Goal: Transaction & Acquisition: Purchase product/service

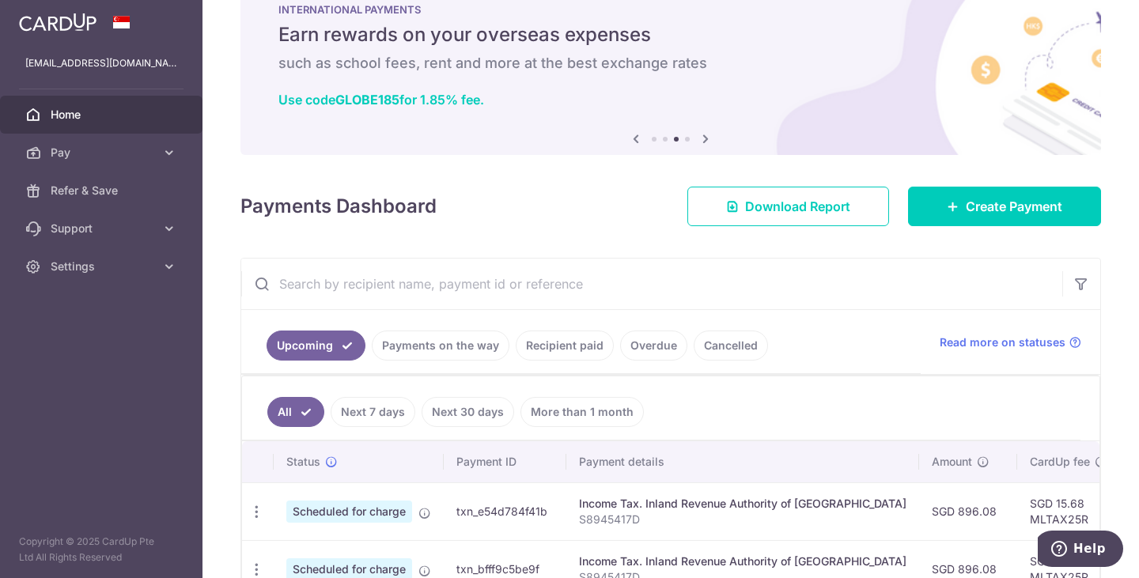
scroll to position [41, 0]
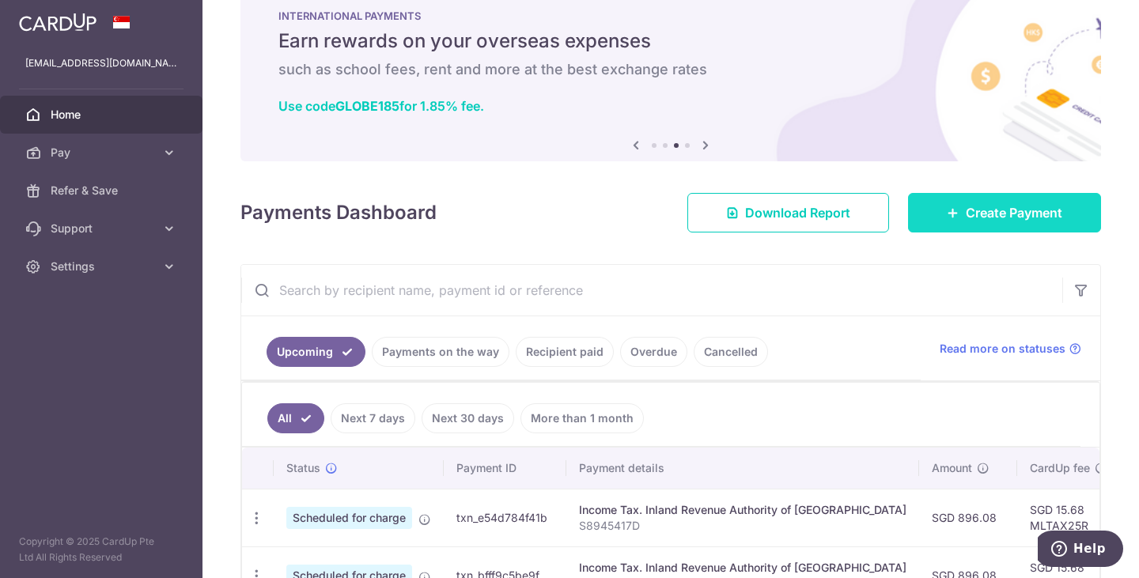
click at [984, 219] on span "Create Payment" at bounding box center [1014, 212] width 96 height 19
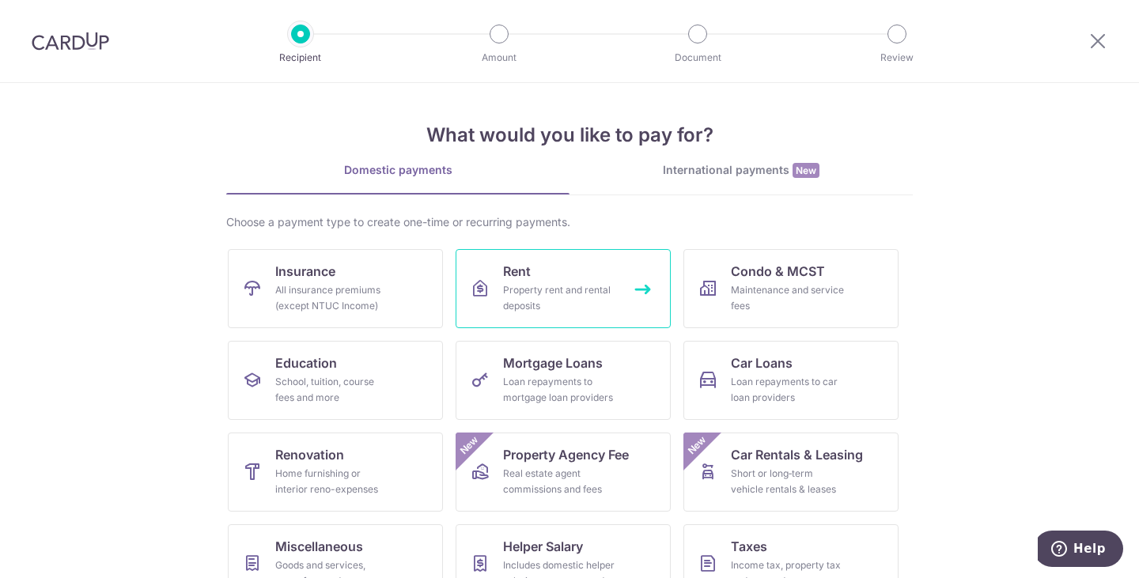
scroll to position [128, 0]
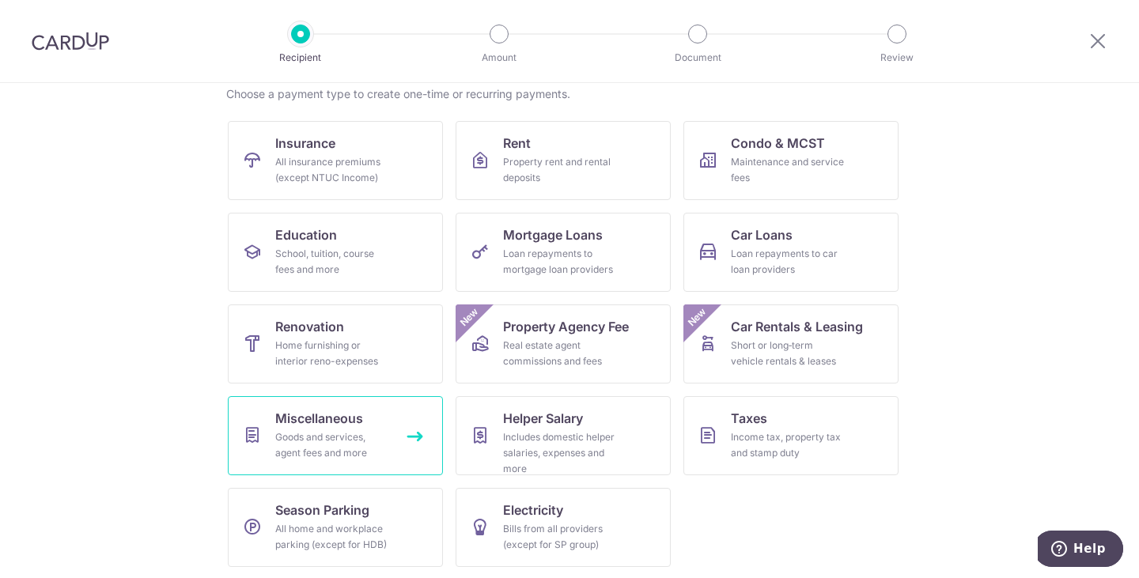
click at [296, 400] on link "Miscellaneous Goods and services, agent fees and more" at bounding box center [335, 435] width 215 height 79
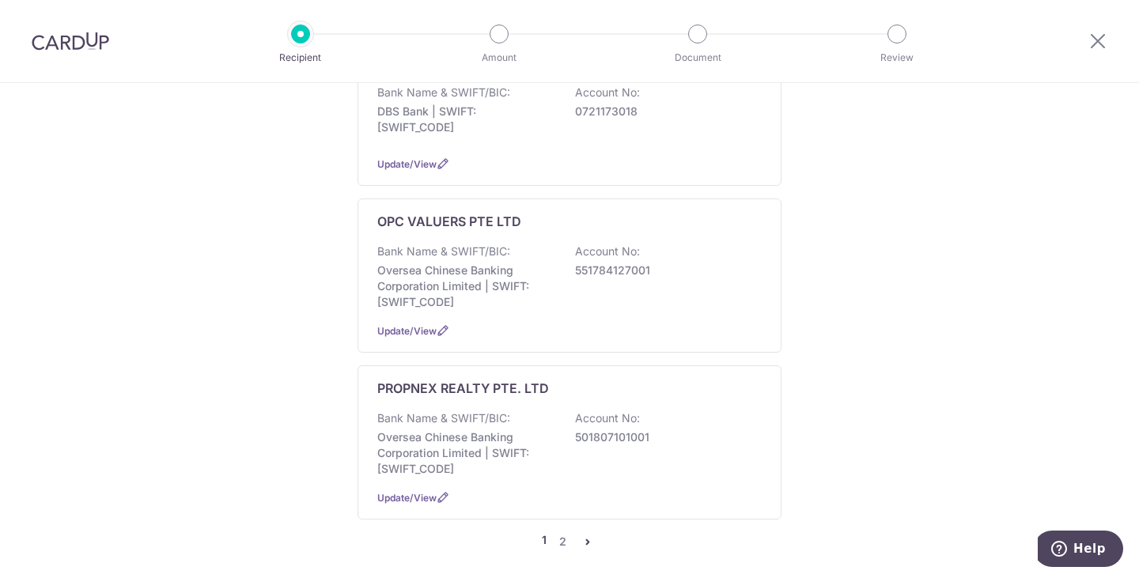
scroll to position [1527, 0]
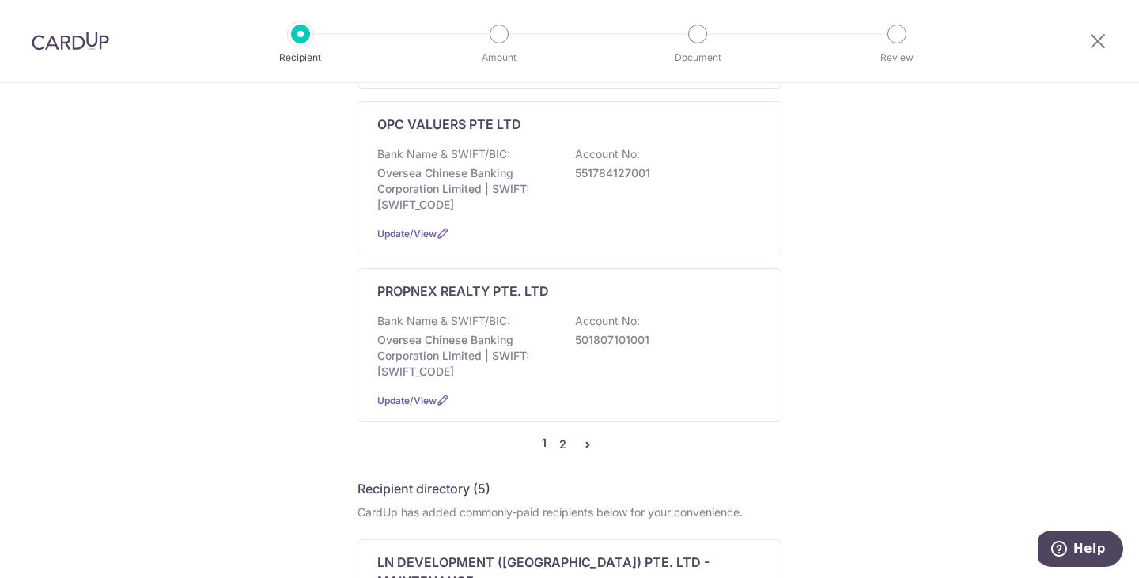
click at [556, 435] on link "2" at bounding box center [562, 444] width 19 height 19
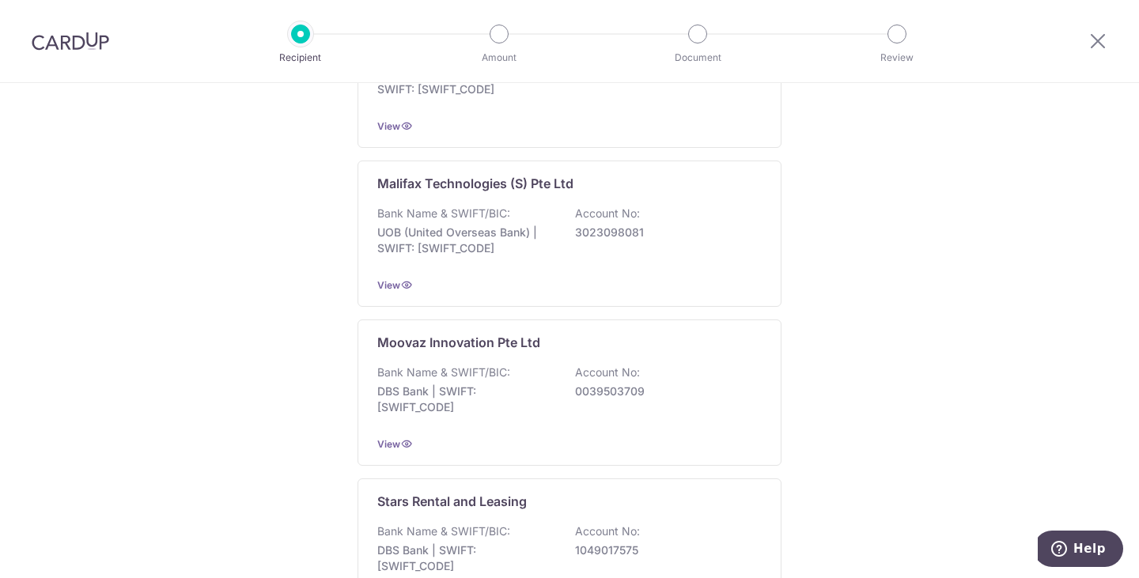
scroll to position [0, 0]
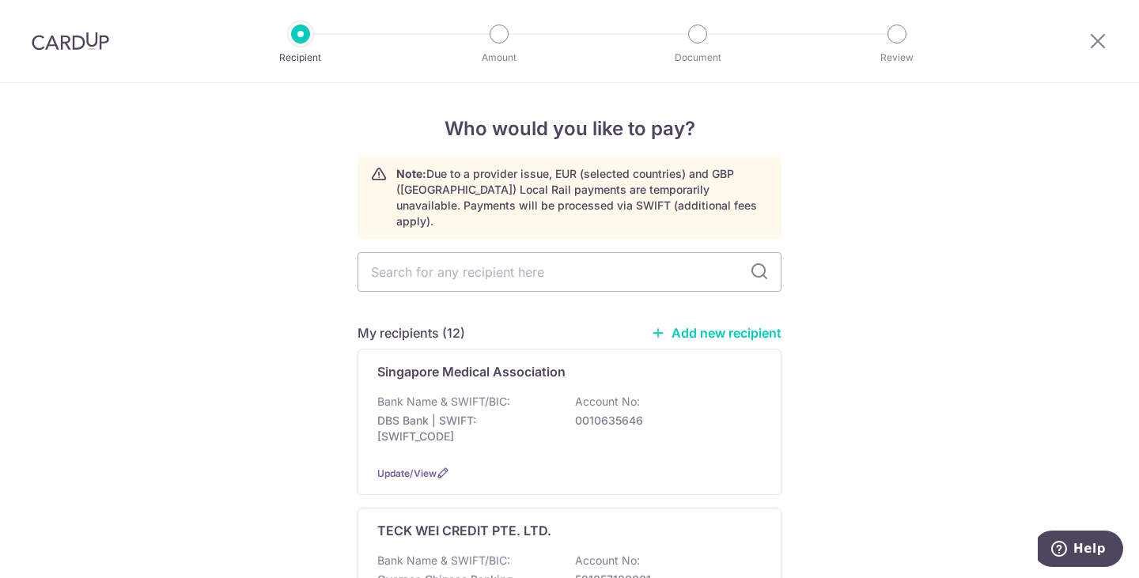
click at [667, 325] on link "Add new recipient" at bounding box center [716, 333] width 130 height 16
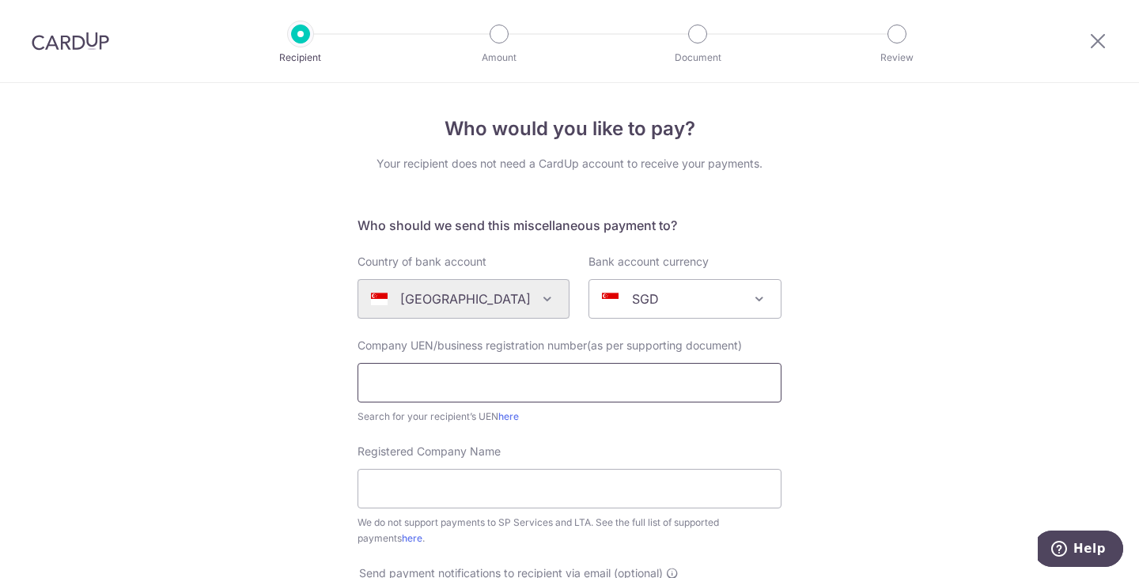
click at [480, 376] on input "text" at bounding box center [569, 383] width 424 height 40
paste input "Singapore Health Services PL CO MOHH"
type input "Singapore Health Services PL CO MOHH"
click at [471, 492] on input "Registered Company Name" at bounding box center [569, 489] width 424 height 40
paste input "Singapore Health Services PL CO MOHH"
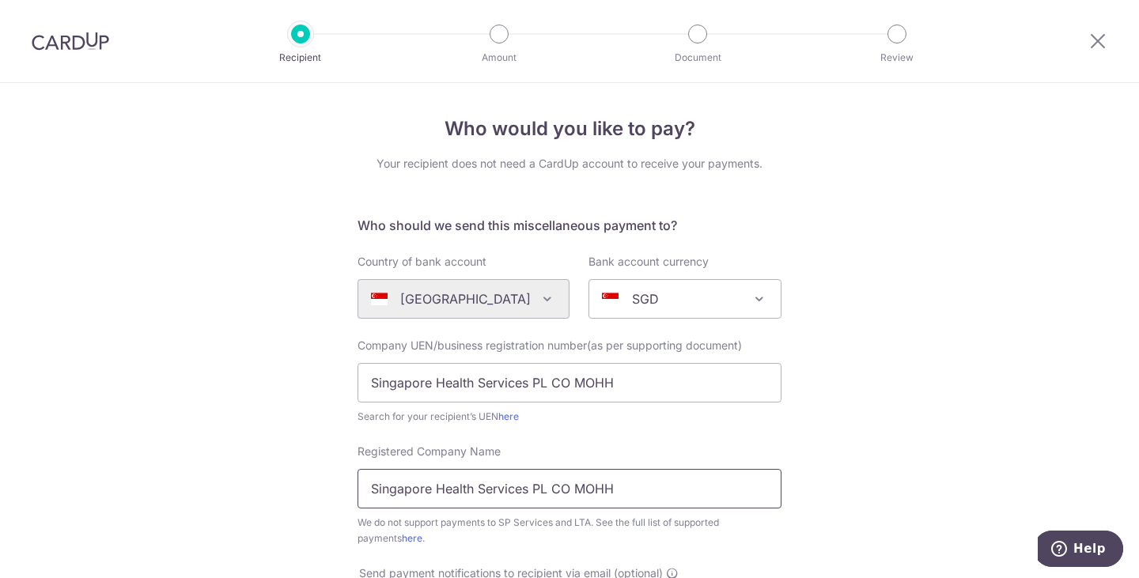
type input "Singapore Health Services PL CO MOHH"
drag, startPoint x: 637, startPoint y: 384, endPoint x: 146, endPoint y: 368, distance: 491.4
click at [146, 368] on div "Who would you like to pay? Your recipient does not need a CardUp account to rec…" at bounding box center [569, 573] width 1139 height 981
paste input "UEN198702955E"
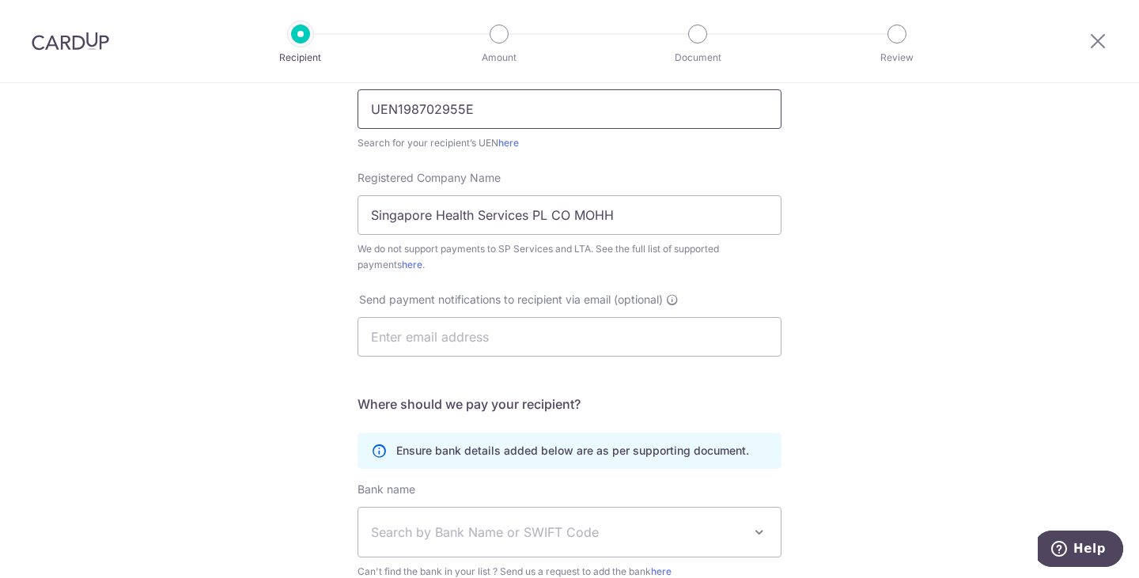
scroll to position [274, 0]
type input "UEN198702955E"
click at [426, 351] on input "text" at bounding box center [569, 336] width 424 height 40
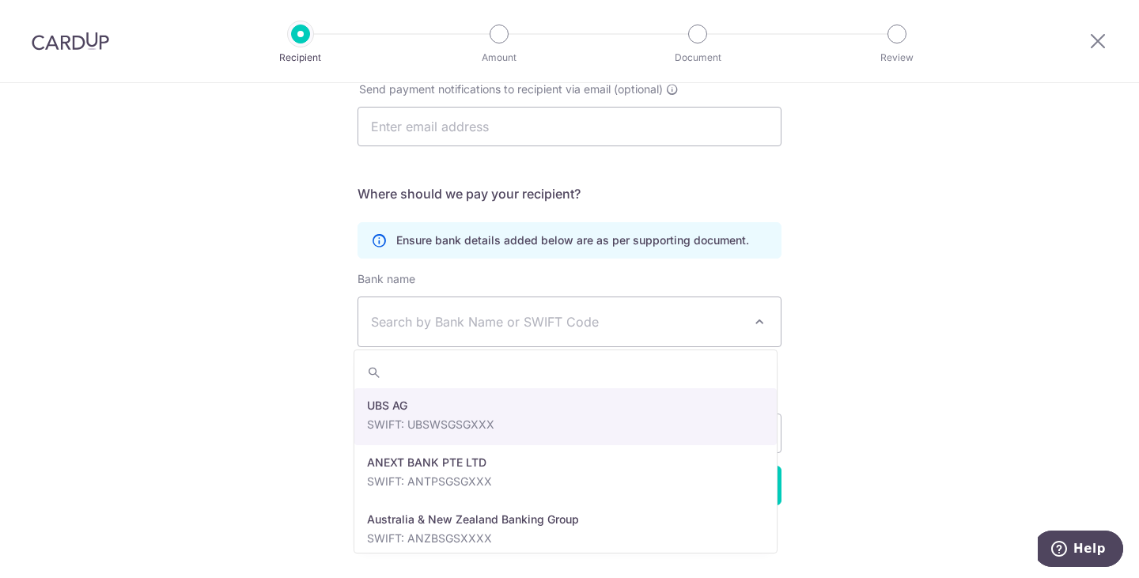
click at [415, 300] on span "Search by Bank Name or SWIFT Code" at bounding box center [569, 321] width 422 height 49
type input "DBS"
select select "6"
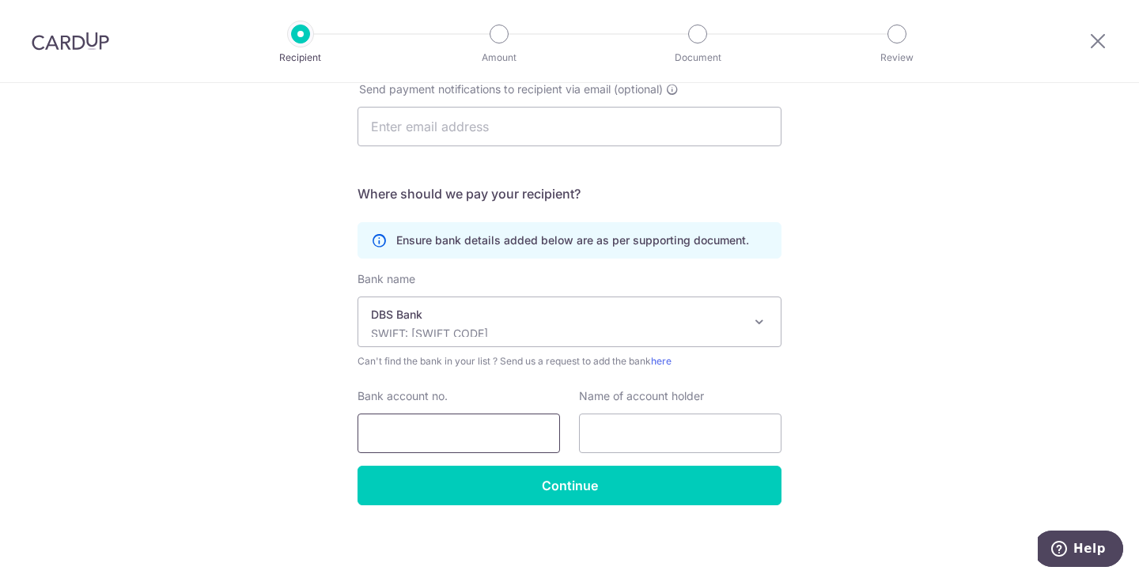
paste input "003-957945-4"
click at [437, 289] on div "Bank name (Select from our list, or add a new bank ) Select Bank UBS AG ANEXT B…" at bounding box center [569, 320] width 424 height 98
click at [493, 452] on input "003-957945-4" at bounding box center [458, 434] width 202 height 40
type input "0039579454"
paste input "Singapore Health Services PL CO MOHH"
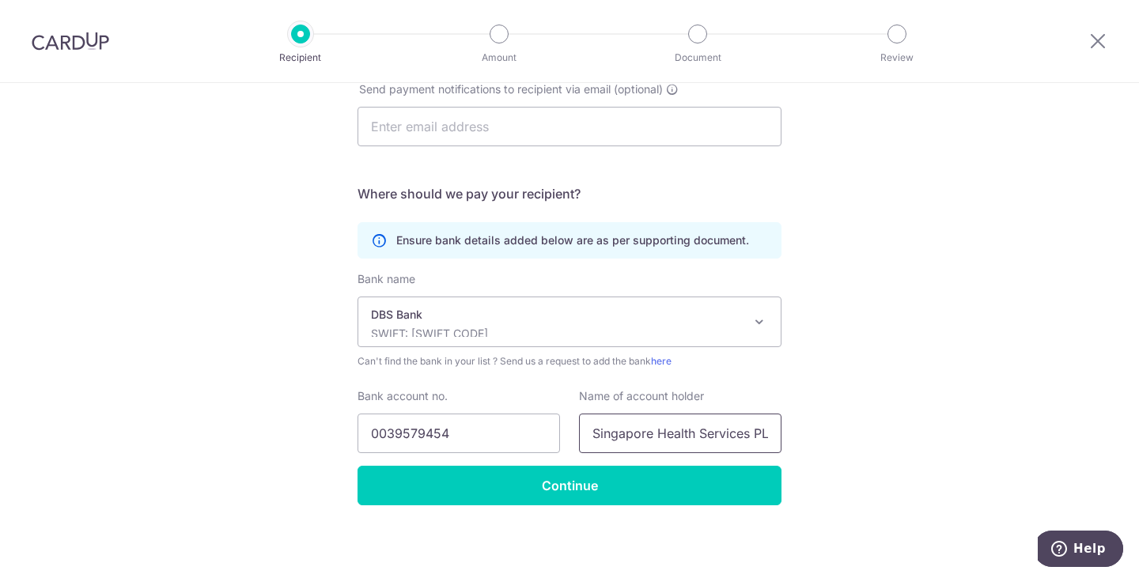
scroll to position [0, 67]
click at [616, 445] on input "Singapore Health Services PL CO MOHH" at bounding box center [680, 434] width 202 height 40
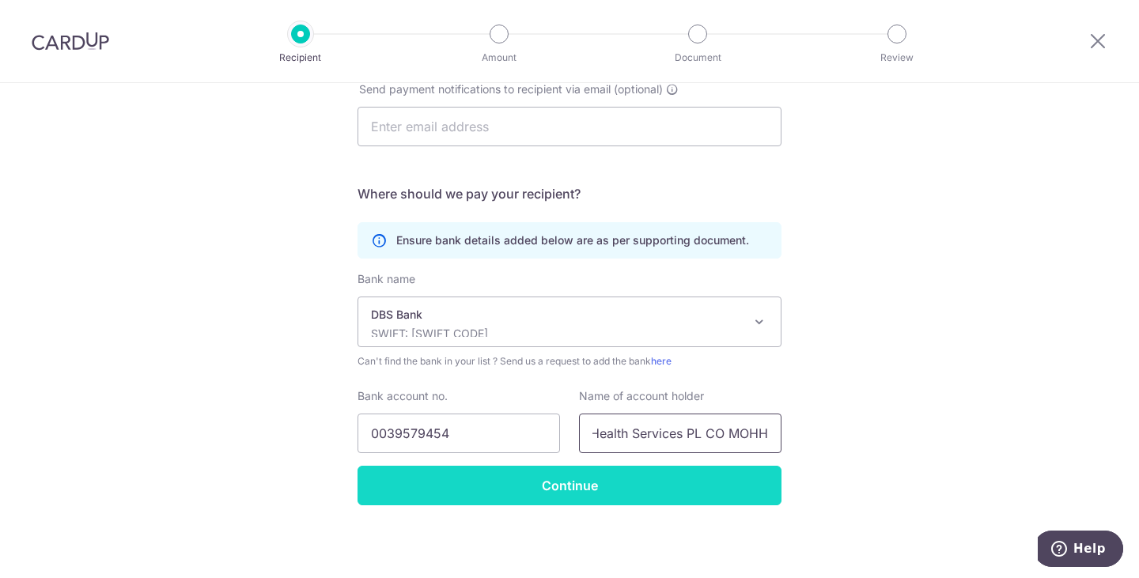
type input "Singapore Health Services PL CO MOHH"
click at [604, 483] on input "Continue" at bounding box center [569, 486] width 424 height 40
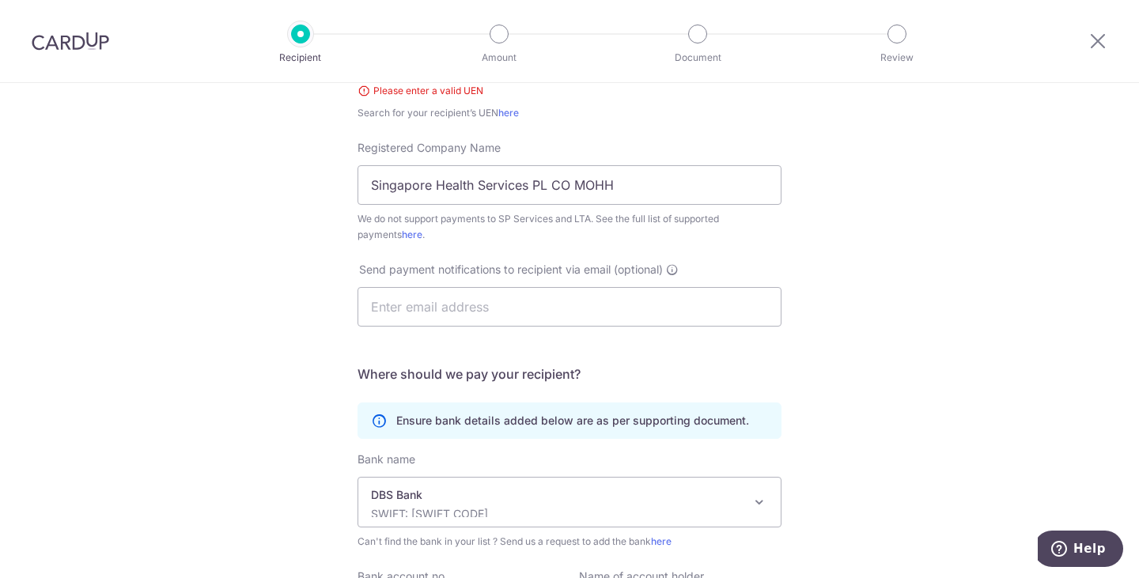
scroll to position [99, 0]
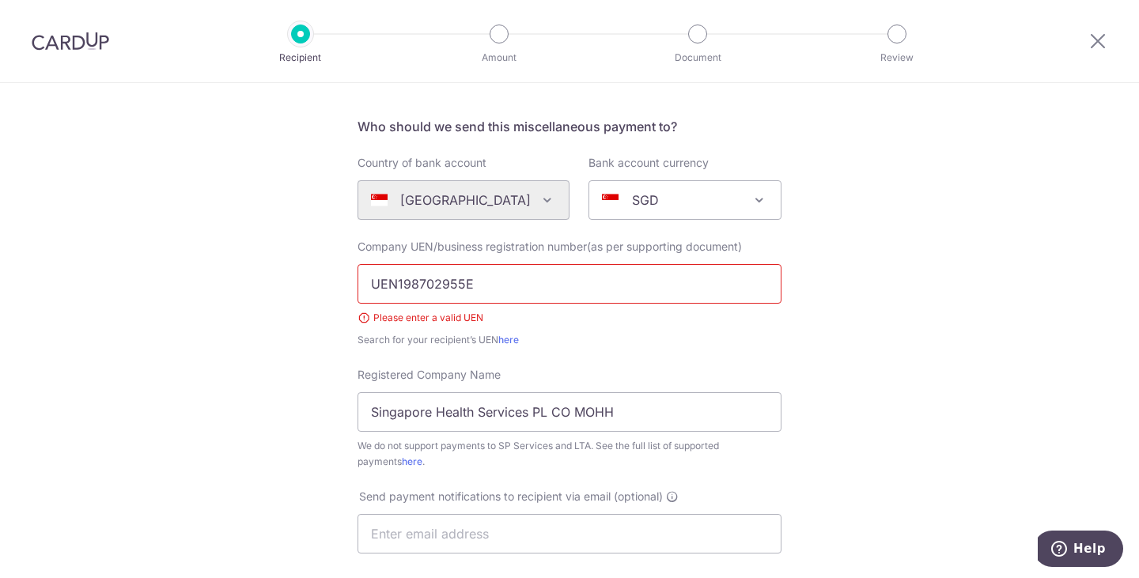
click at [535, 297] on input "UEN198702955E" at bounding box center [569, 284] width 424 height 40
click at [391, 281] on input "UEN198702955E" at bounding box center [569, 284] width 424 height 40
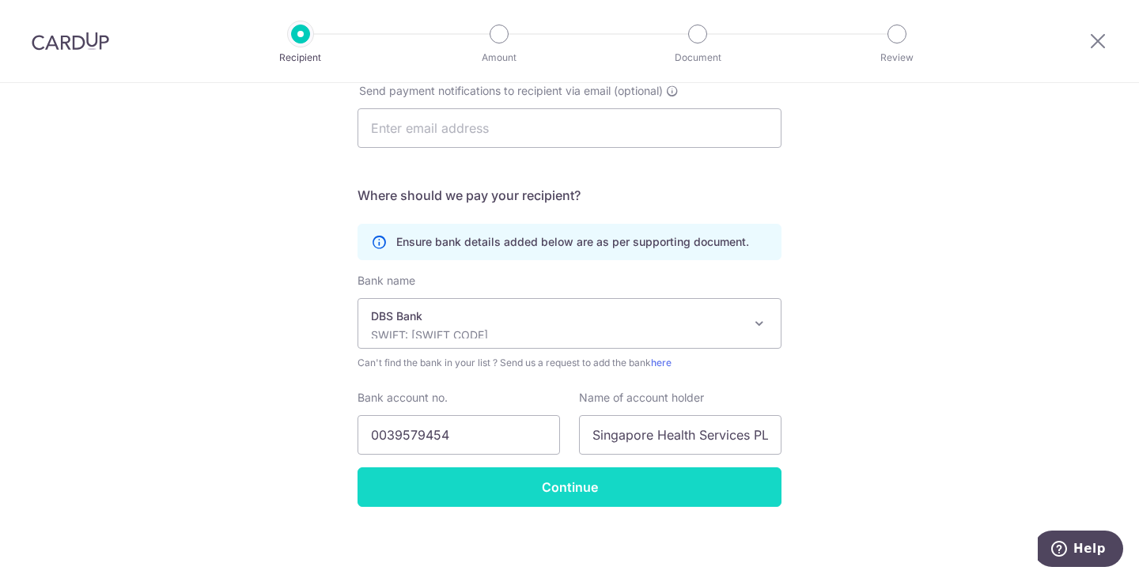
type input "198702955E"
click at [535, 497] on input "Continue" at bounding box center [569, 487] width 424 height 40
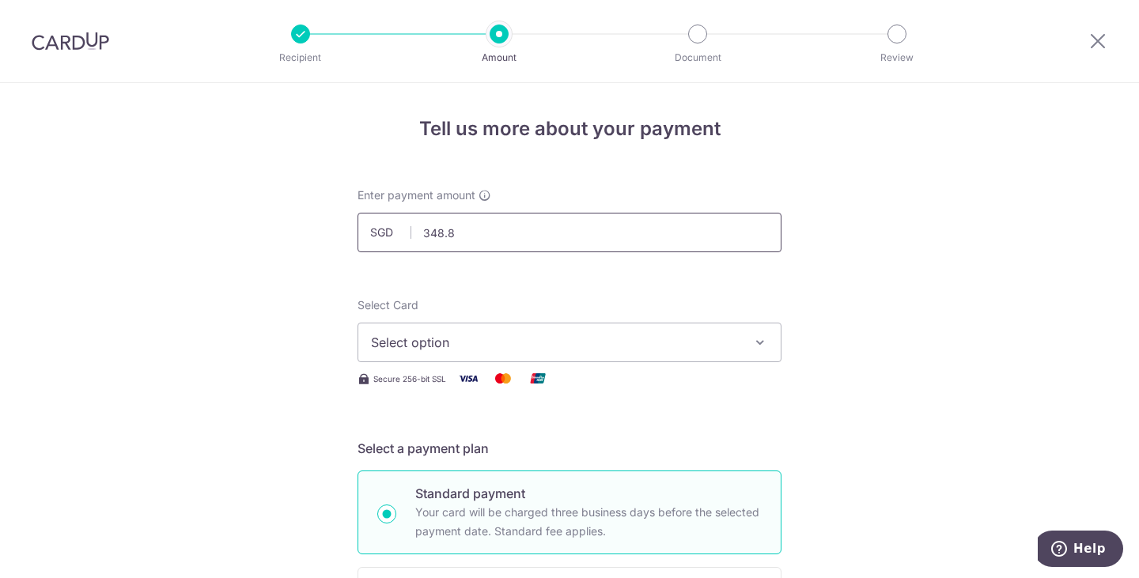
type input "348.80"
click at [545, 338] on span "Select option" at bounding box center [555, 342] width 369 height 19
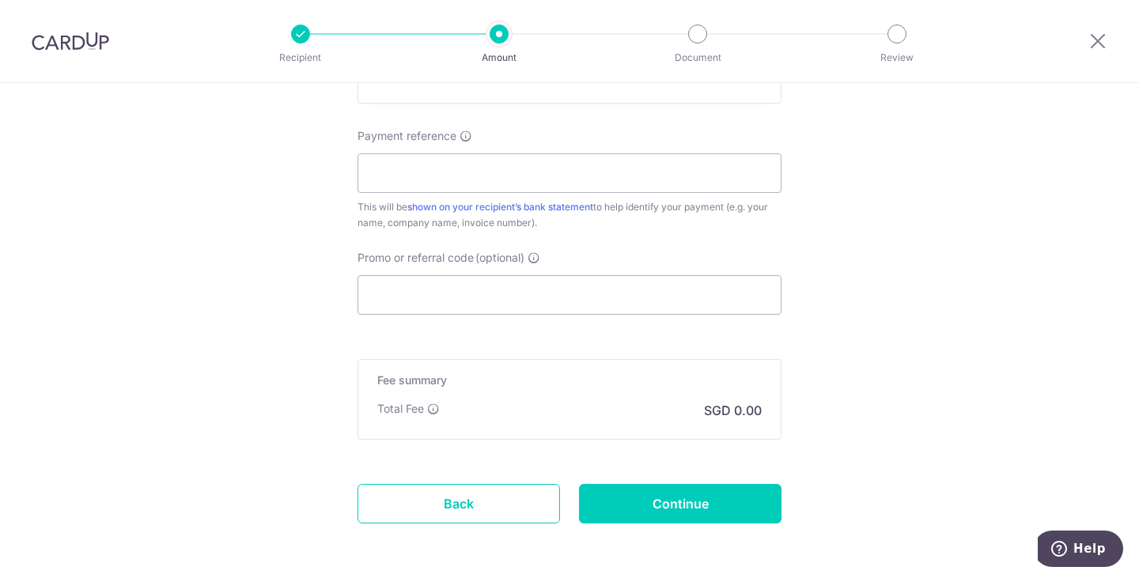
scroll to position [571, 0]
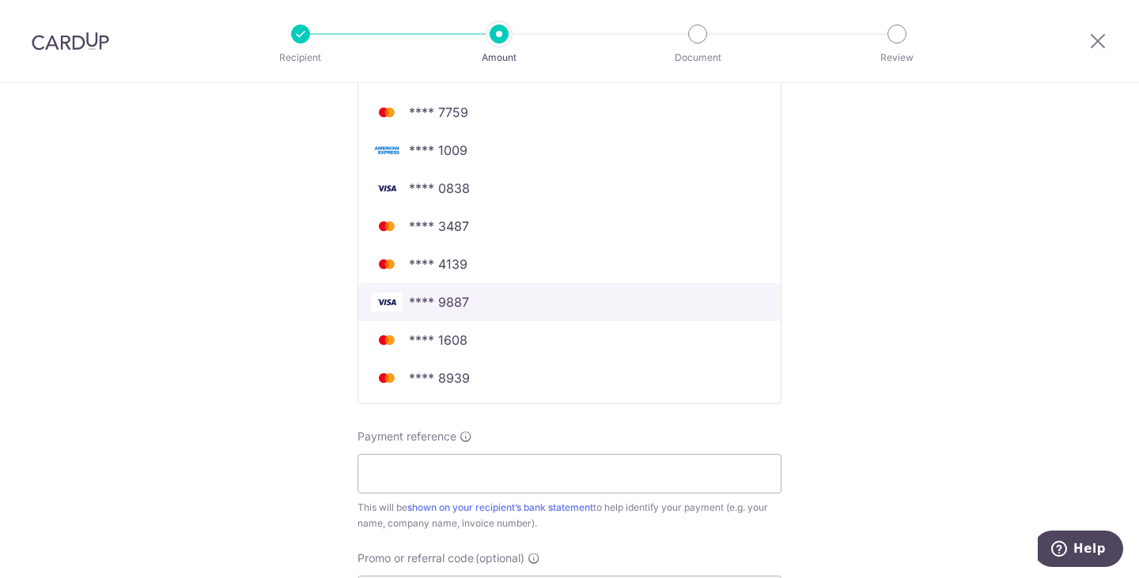
click at [482, 308] on span "**** 9887" at bounding box center [569, 302] width 397 height 19
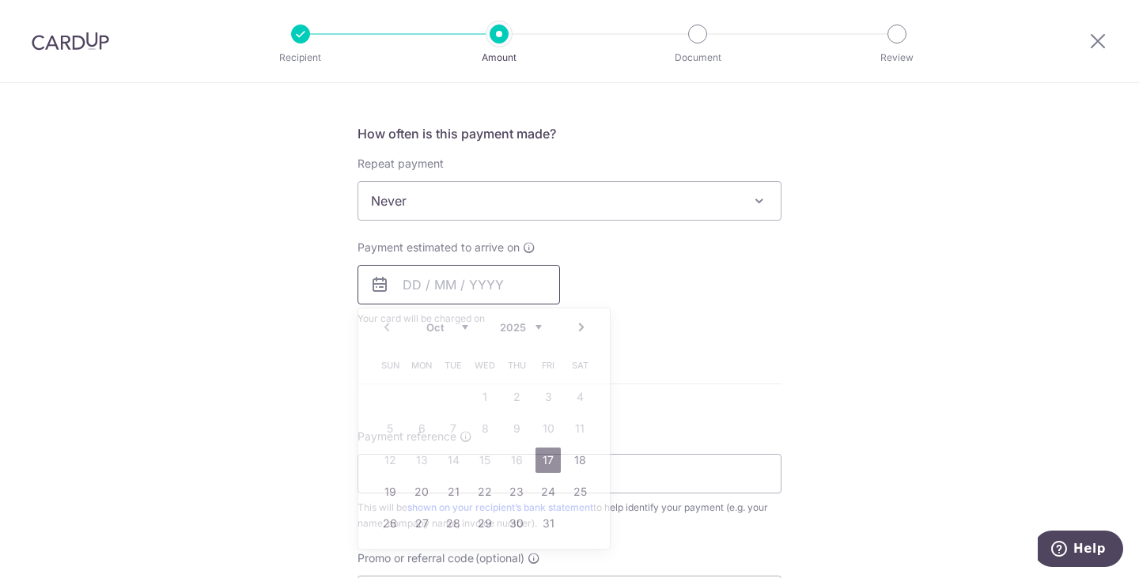
click at [457, 285] on input "text" at bounding box center [458, 285] width 202 height 40
click at [539, 465] on link "17" at bounding box center [547, 460] width 25 height 25
type input "[DATE]"
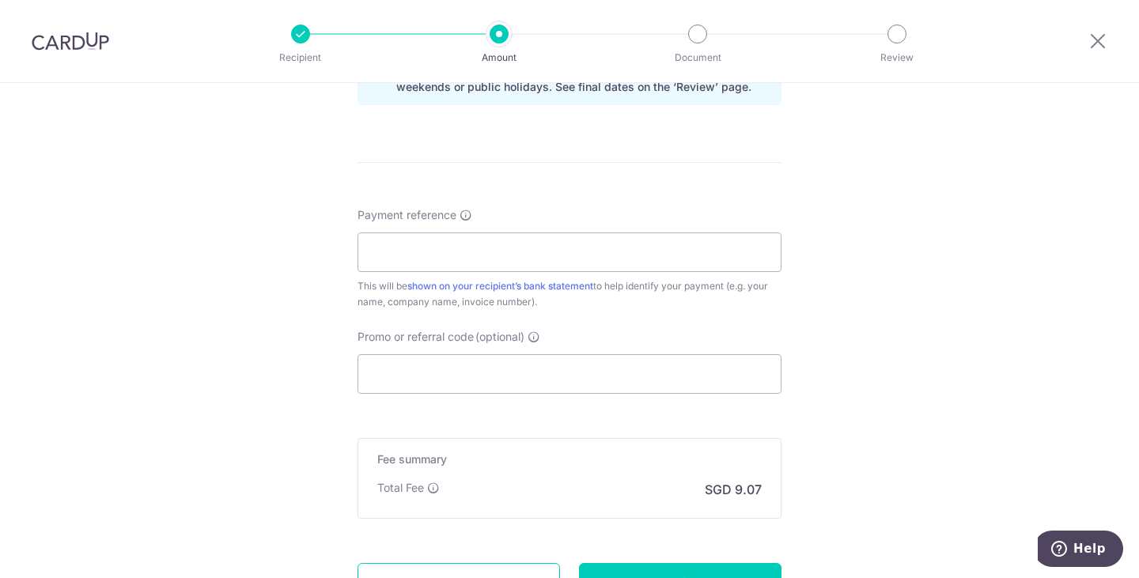
scroll to position [859, 0]
click at [474, 248] on input "Payment reference" at bounding box center [569, 251] width 424 height 40
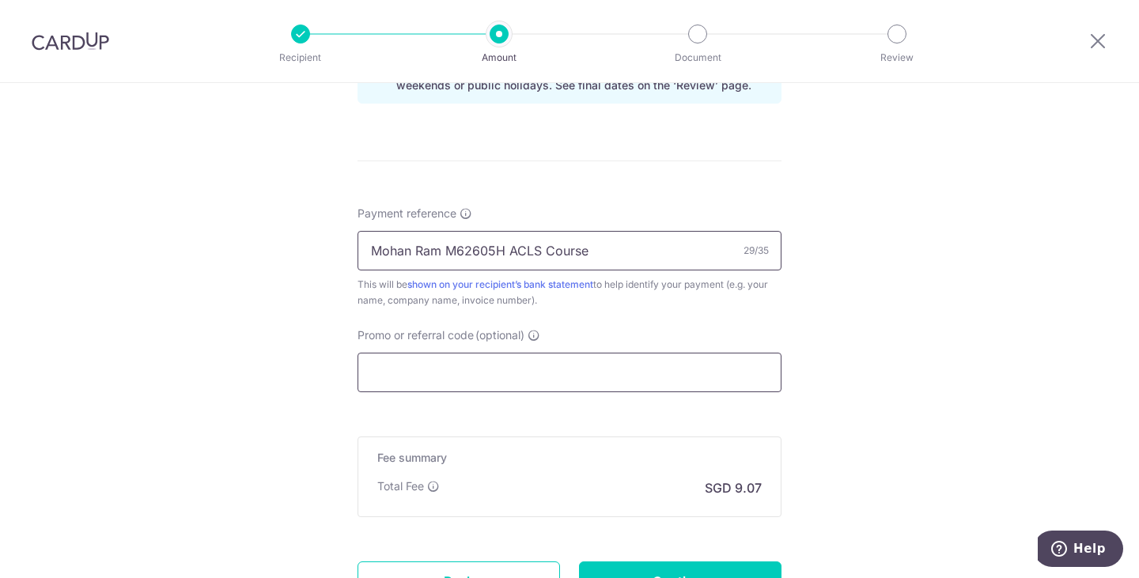
type input "Mohan Ram M62605H ACLS Course"
click at [696, 383] on input "Promo or referral code (optional)" at bounding box center [569, 373] width 424 height 40
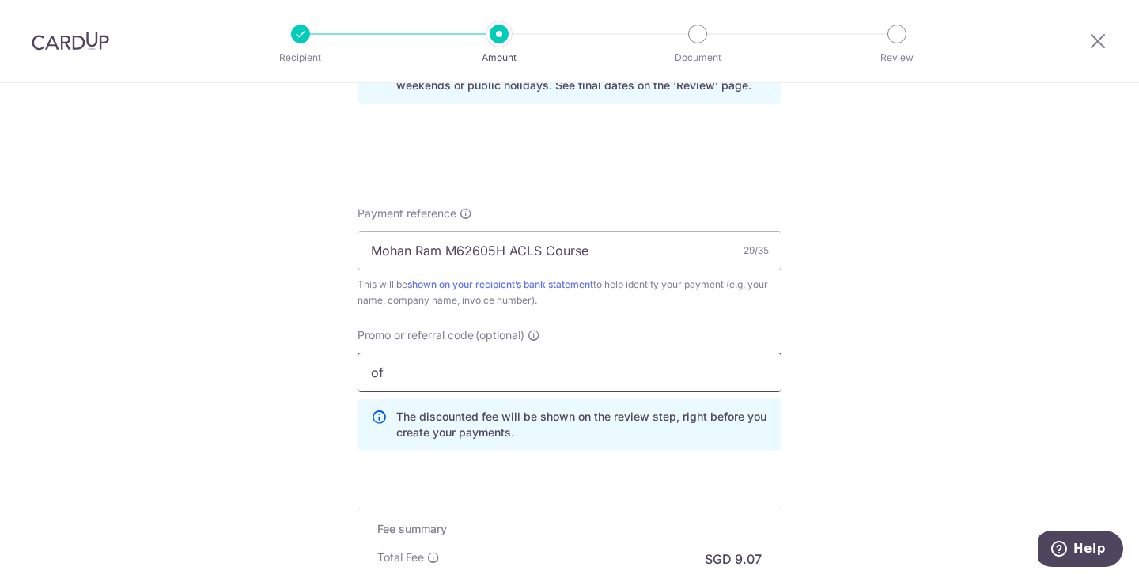
type input "o"
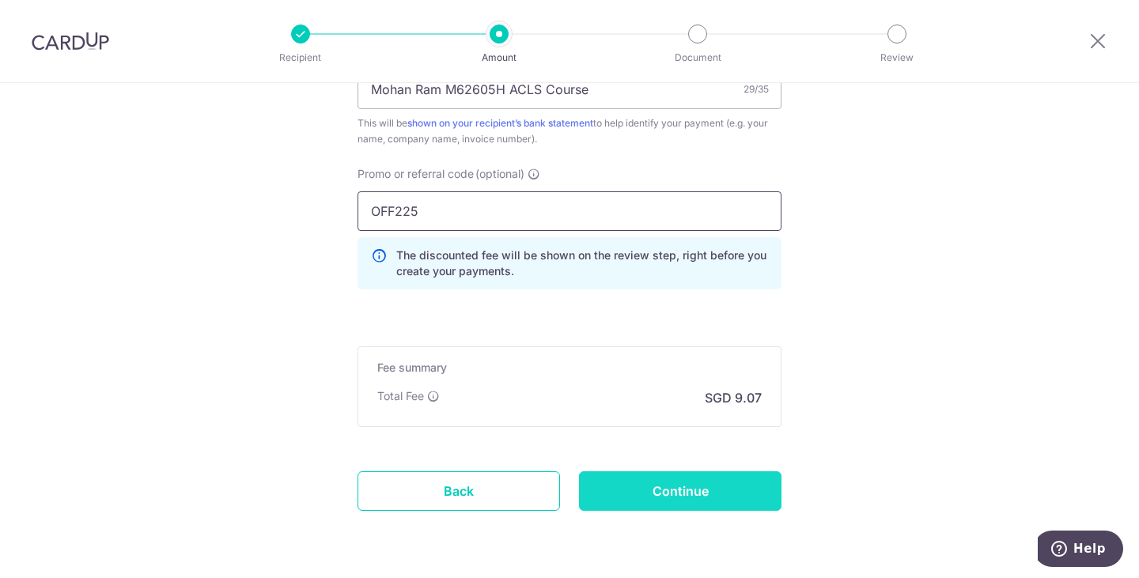
type input "OFF225"
click at [720, 484] on input "Continue" at bounding box center [680, 491] width 202 height 40
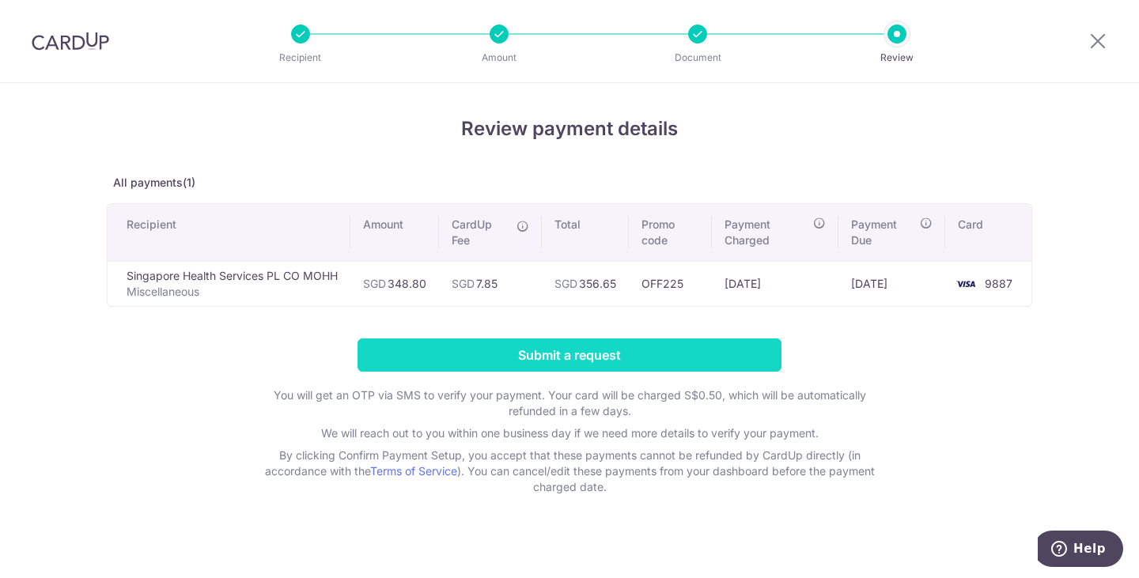
click at [642, 363] on input "Submit a request" at bounding box center [569, 354] width 424 height 33
